Goal: Entertainment & Leisure: Browse casually

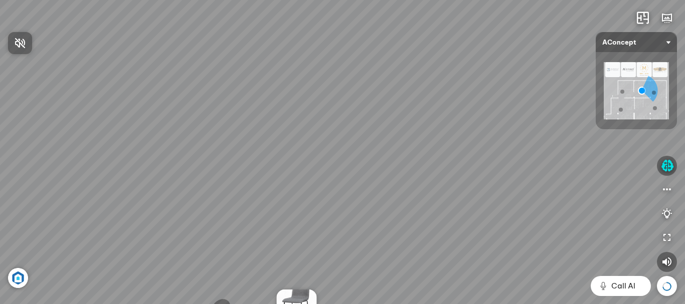
drag, startPoint x: 341, startPoint y: 243, endPoint x: 193, endPoint y: 123, distance: 190.5
click at [193, 123] on div at bounding box center [342, 152] width 685 height 304
drag, startPoint x: 495, startPoint y: 172, endPoint x: 166, endPoint y: 60, distance: 347.5
click at [166, 60] on div "[MEDICAL_DATA] quan tiếp Đi tiếp Sofa 3 chỗ Montgomery 22.500.000 VND Tranh in …" at bounding box center [342, 152] width 685 height 304
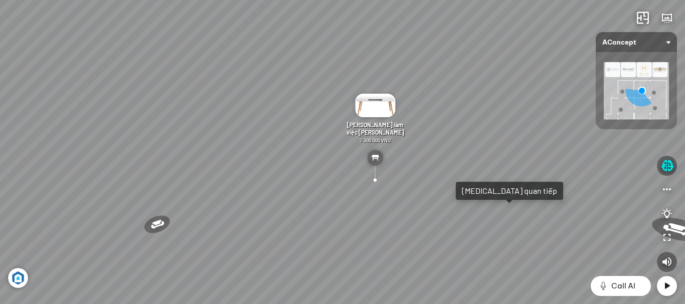
drag, startPoint x: 348, startPoint y: 116, endPoint x: 216, endPoint y: 101, distance: 132.8
click at [216, 101] on div "[MEDICAL_DATA] quan tiếp Đi tiếp Sofa 3 chỗ Montgomery 22.500.000 VND Tranh in …" at bounding box center [342, 152] width 685 height 304
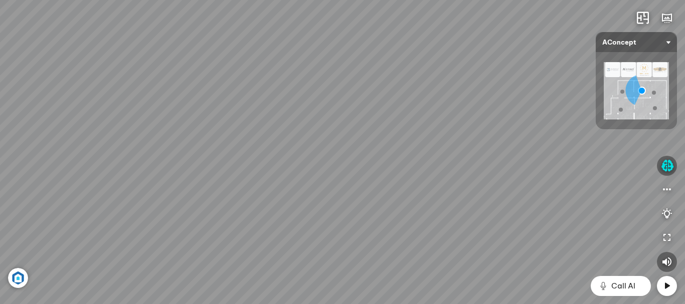
drag, startPoint x: 430, startPoint y: 199, endPoint x: 364, endPoint y: 117, distance: 105.5
click at [270, 140] on div "[MEDICAL_DATA] quan tiếp Đi tiếp Sofa 3 chỗ Montgomery 22.500.000 VND Tranh in …" at bounding box center [342, 152] width 685 height 304
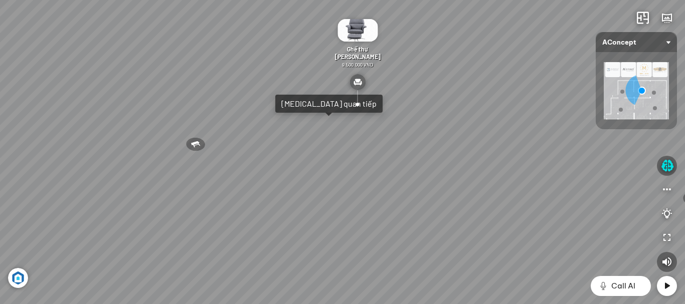
click at [625, 90] on img at bounding box center [636, 90] width 65 height 57
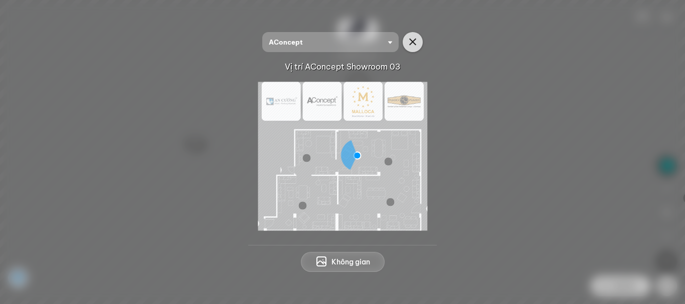
click at [411, 39] on icon "button" at bounding box center [413, 42] width 12 height 12
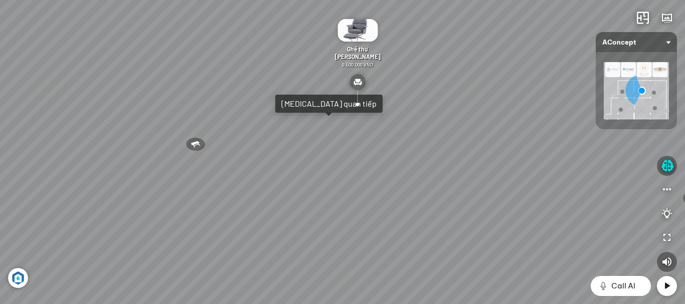
click at [313, 154] on div "[MEDICAL_DATA] quan tiếp Đi tiếp Sofa 3 chỗ Montgomery 22.500.000 VND Tranh in …" at bounding box center [342, 152] width 685 height 304
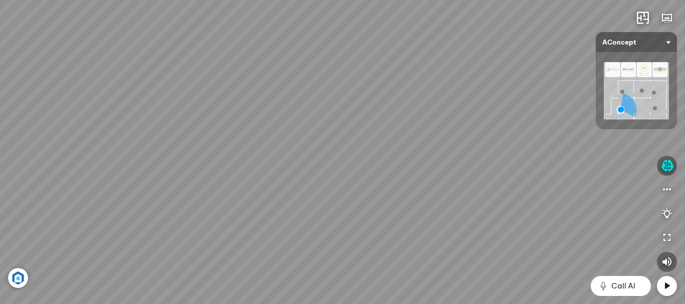
drag, startPoint x: 442, startPoint y: 206, endPoint x: 1, endPoint y: 137, distance: 446.2
click at [0, 136] on div "Sofa 2 chỗ Biloxi 15.000.000 VND Sofa góc trái Perth 38.500.000 VND [GEOGRAPHIC…" at bounding box center [342, 152] width 685 height 304
drag, startPoint x: 219, startPoint y: 120, endPoint x: 151, endPoint y: 116, distance: 67.8
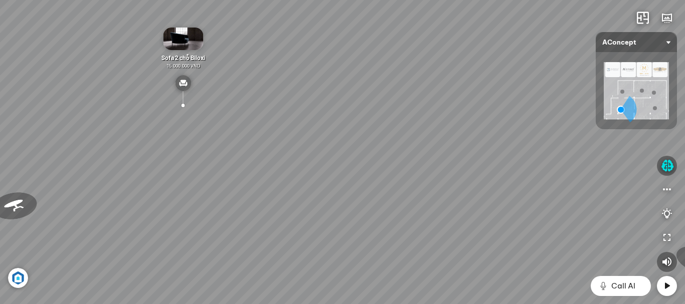
click at [151, 116] on div "Sofa 2 chỗ Biloxi 15.000.000 VND Sofa góc trái Perth 38.500.000 VND [GEOGRAPHIC…" at bounding box center [342, 152] width 685 height 304
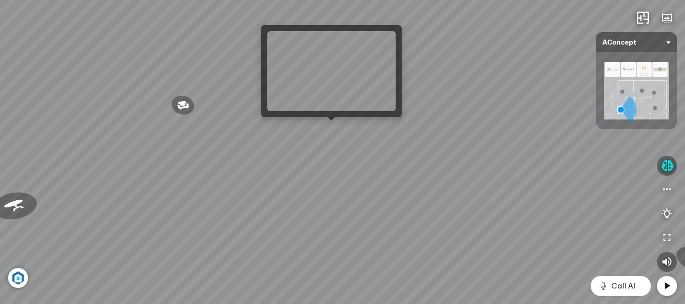
click at [332, 125] on div "Sofa 2 chỗ Biloxi 15.000.000 VND Sofa góc trái Perth 38.500.000 VND [GEOGRAPHIC…" at bounding box center [342, 152] width 685 height 304
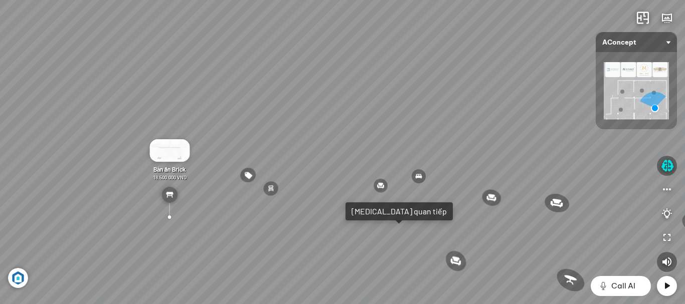
drag, startPoint x: 234, startPoint y: 157, endPoint x: 191, endPoint y: 158, distance: 42.6
click at [140, 138] on div "Ghế ăn Wilma 1.800.000 VND Sofa 3 chỗ [PERSON_NAME] vải Holly 19.500.000 VND So…" at bounding box center [342, 152] width 685 height 304
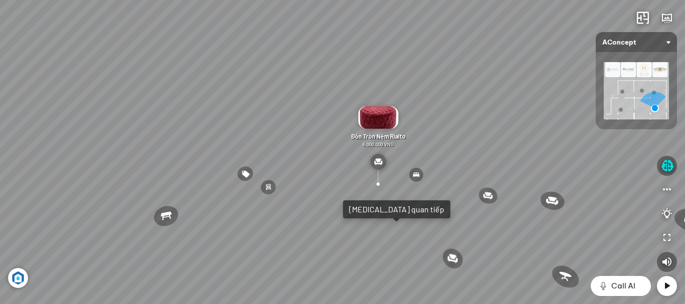
click at [375, 234] on div "Ghế ăn Wilma 1.800.000 VND Sofa 3 chỗ [PERSON_NAME] vải Holly 19.500.000 VND So…" at bounding box center [342, 152] width 685 height 304
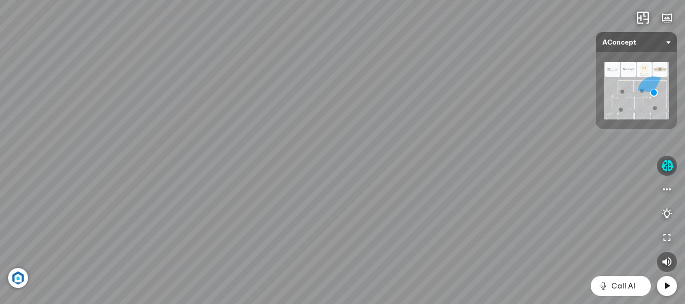
drag, startPoint x: 174, startPoint y: 133, endPoint x: 551, endPoint y: 13, distance: 396.2
click at [556, 13] on div "Đèn [PERSON_NAME] 5.300.000 VND Giường ngủ Palima 19.000.000 VND Ghế thư giãn N…" at bounding box center [342, 152] width 685 height 304
drag, startPoint x: 276, startPoint y: 99, endPoint x: 476, endPoint y: 270, distance: 263.2
click at [476, 282] on div "Đèn [PERSON_NAME] 5.300.000 VND Giường ngủ Palima 19.000.000 VND Ghế thư giãn N…" at bounding box center [342, 152] width 685 height 304
